Goal: Information Seeking & Learning: Learn about a topic

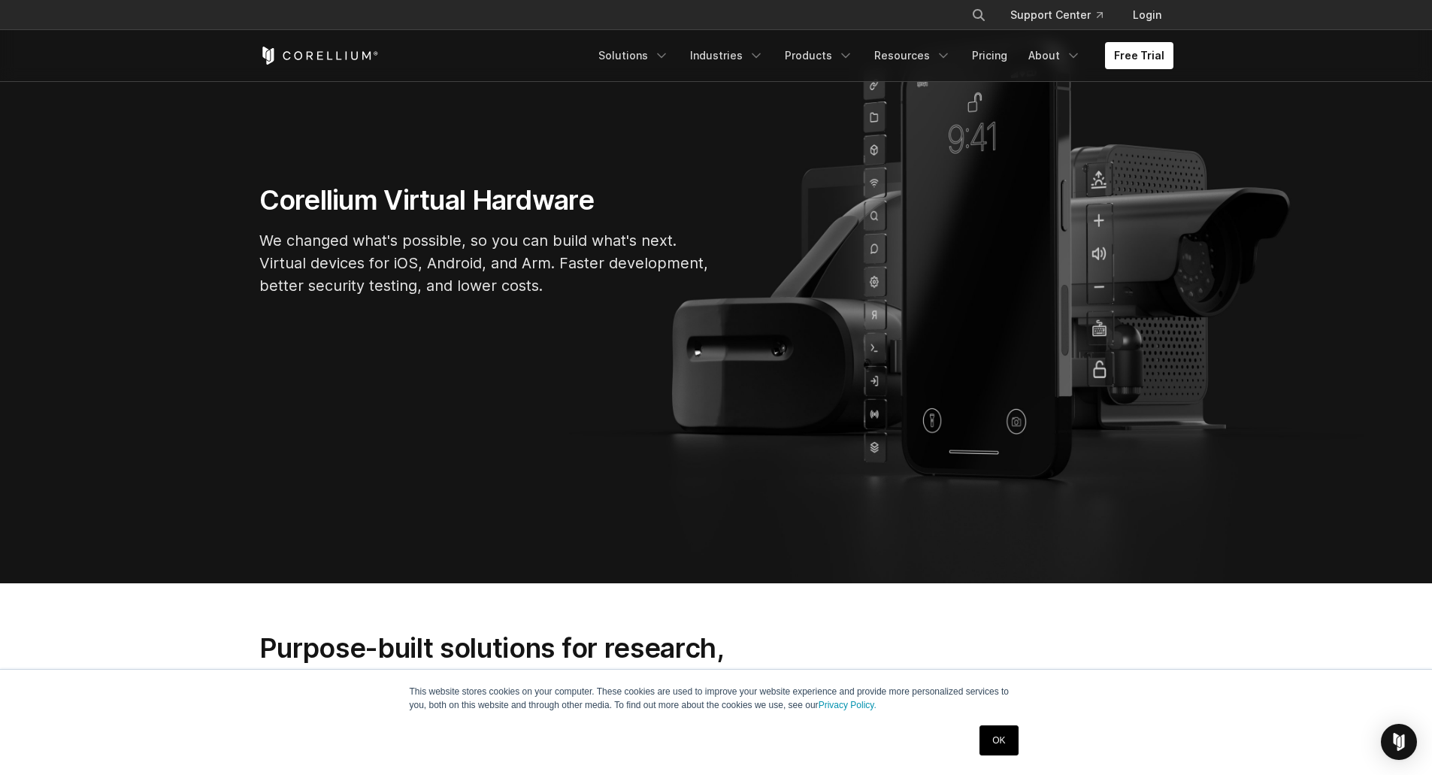
scroll to position [212, 0]
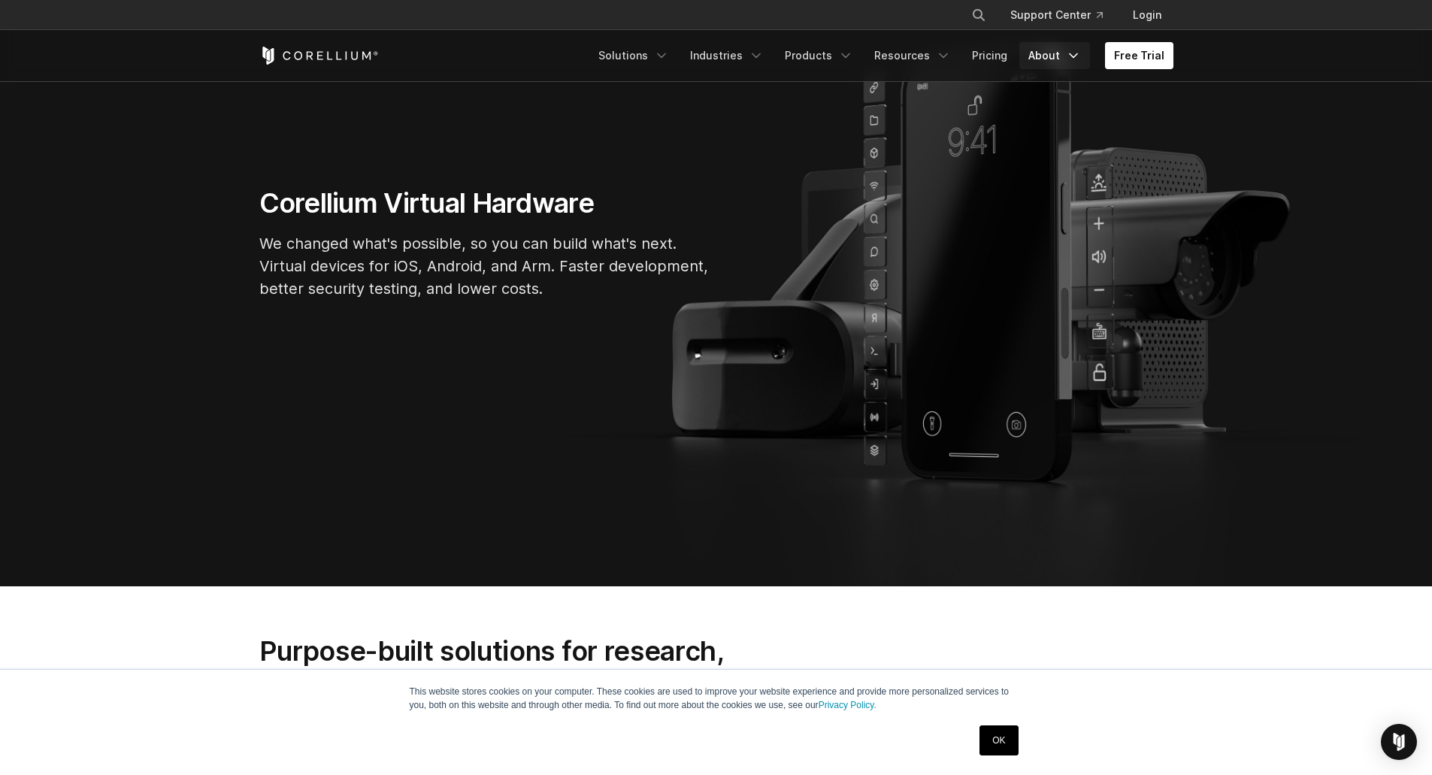
click at [1067, 51] on link "About" at bounding box center [1054, 55] width 71 height 27
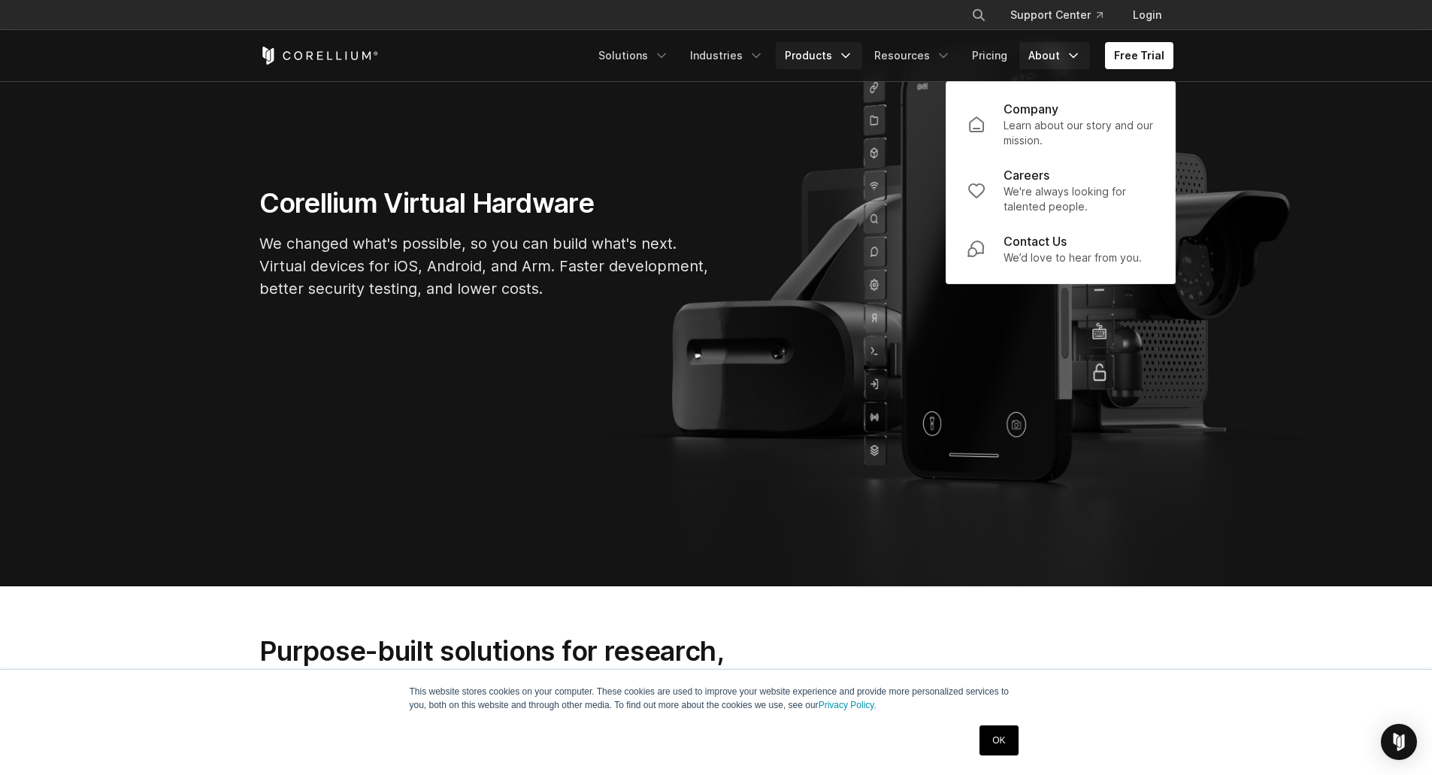
click at [828, 53] on link "Products" at bounding box center [819, 55] width 86 height 27
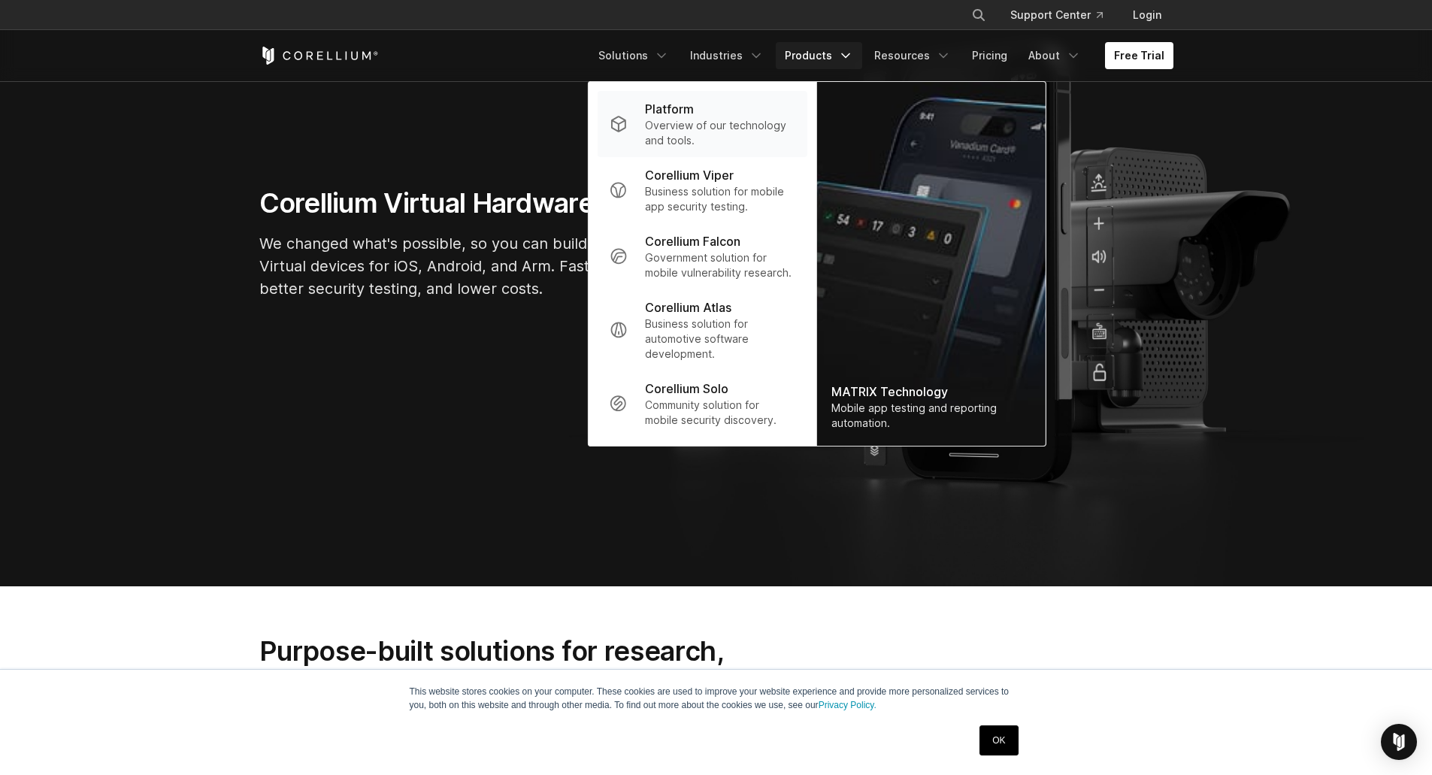
click at [743, 138] on p "Overview of our technology and tools." at bounding box center [720, 133] width 150 height 30
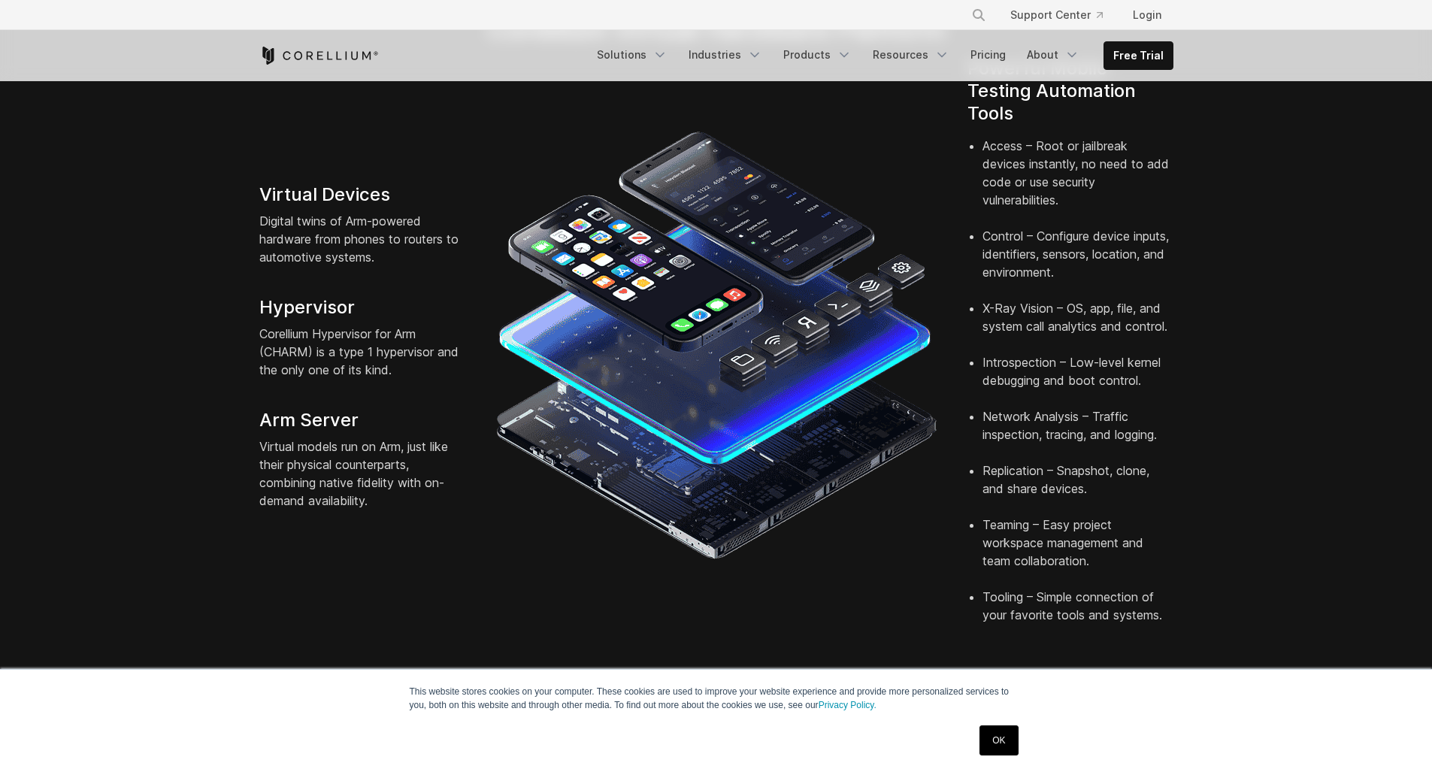
scroll to position [376, 0]
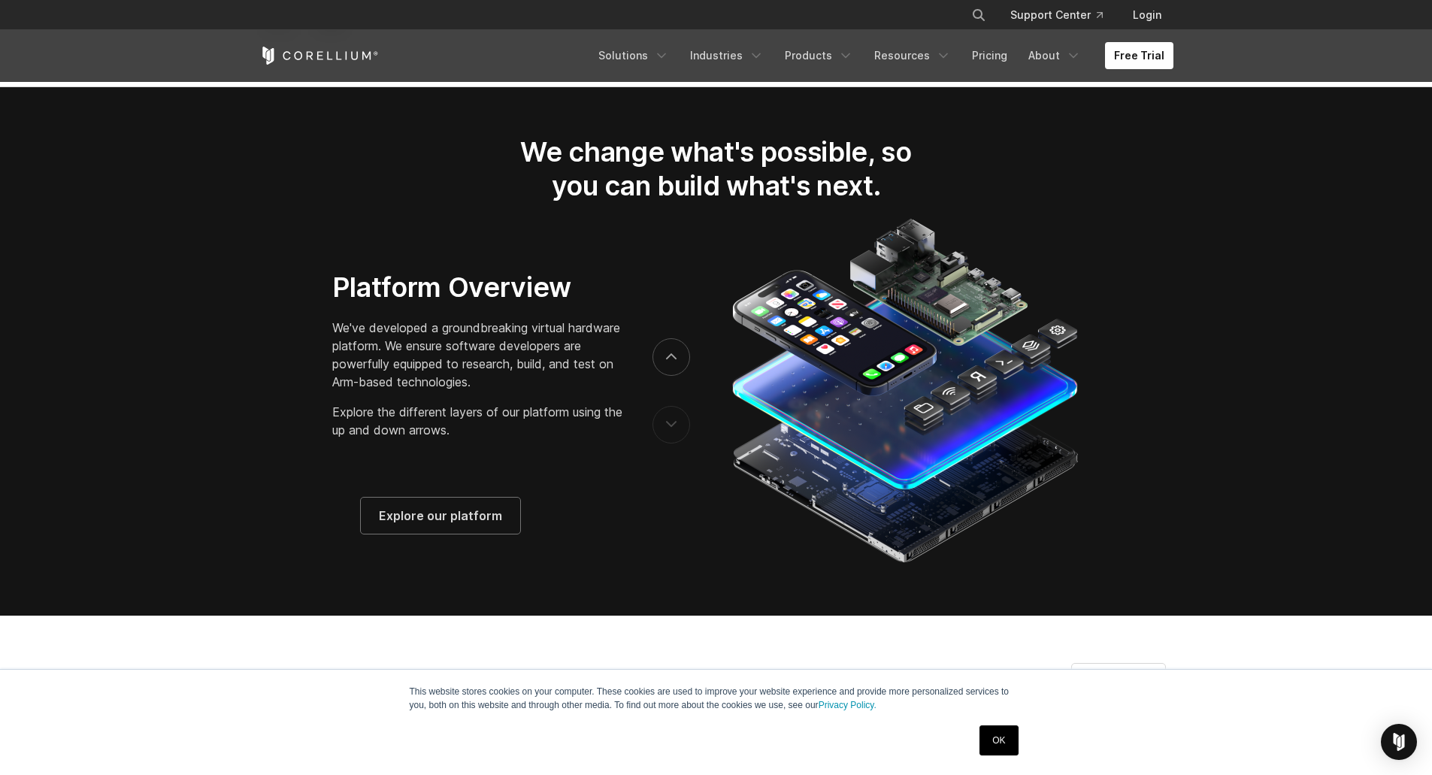
scroll to position [2555, 0]
